Goal: Feedback & Contribution: Submit feedback/report problem

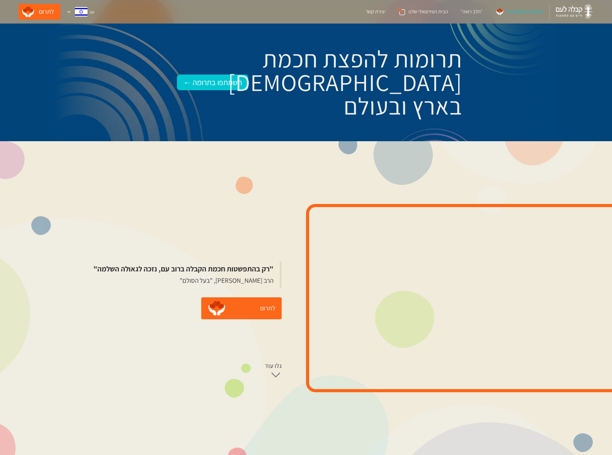
scroll to position [827, 0]
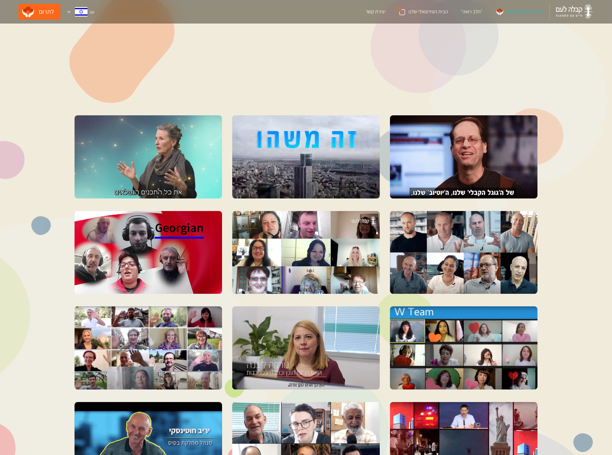
type input "[PERSON_NAME]"
type input "[PERSON_NAME][EMAIL_ADDRESS][DOMAIN_NAME]"
type textarea "Forget about the SEO and Pay Per Click. I have something different for you. Jus…"
